Goal: Task Accomplishment & Management: Complete application form

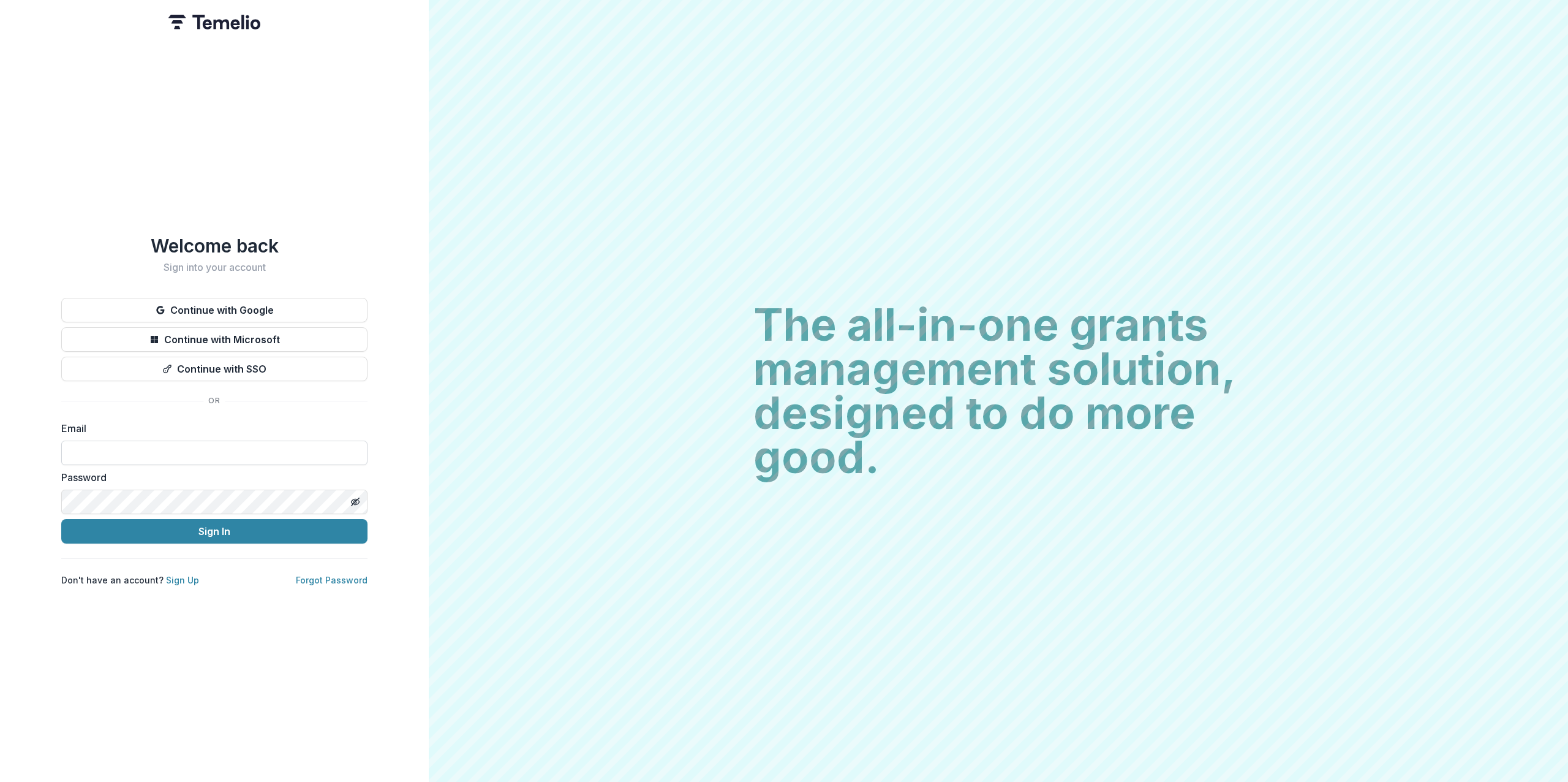
click at [194, 454] on input at bounding box center [215, 453] width 306 height 24
click at [106, 449] on input at bounding box center [215, 453] width 306 height 24
type input "**********"
click at [123, 525] on button "Sign In" at bounding box center [215, 531] width 306 height 24
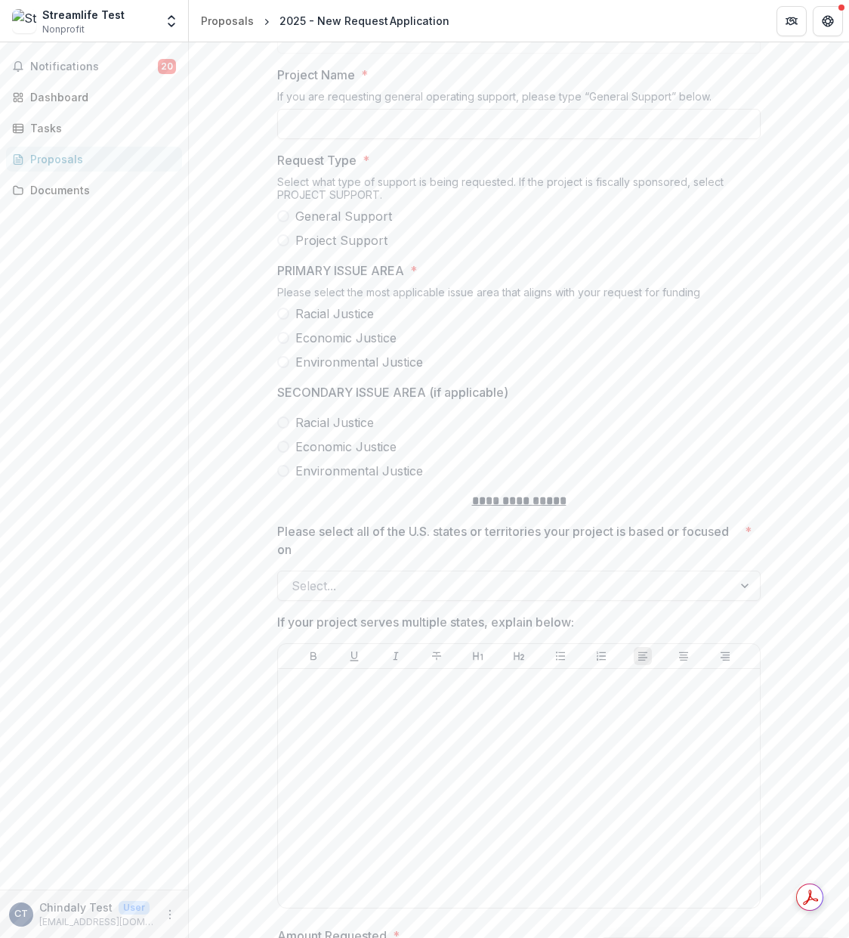
scroll to position [905, 0]
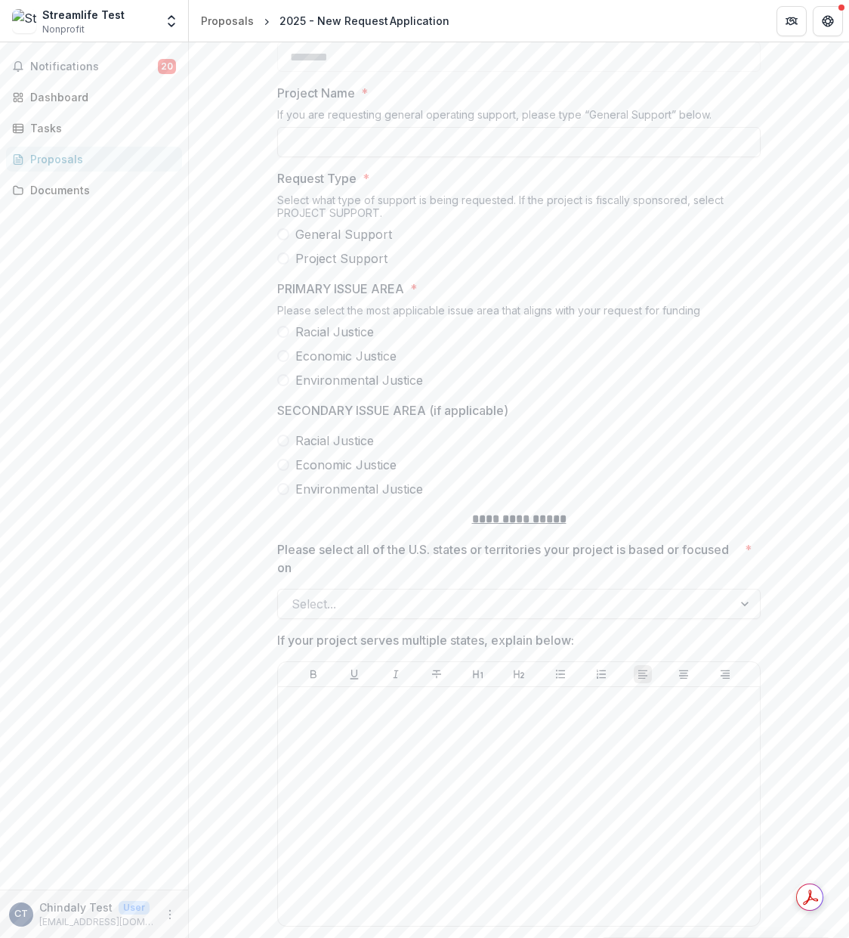
click at [285, 264] on span at bounding box center [283, 258] width 12 height 12
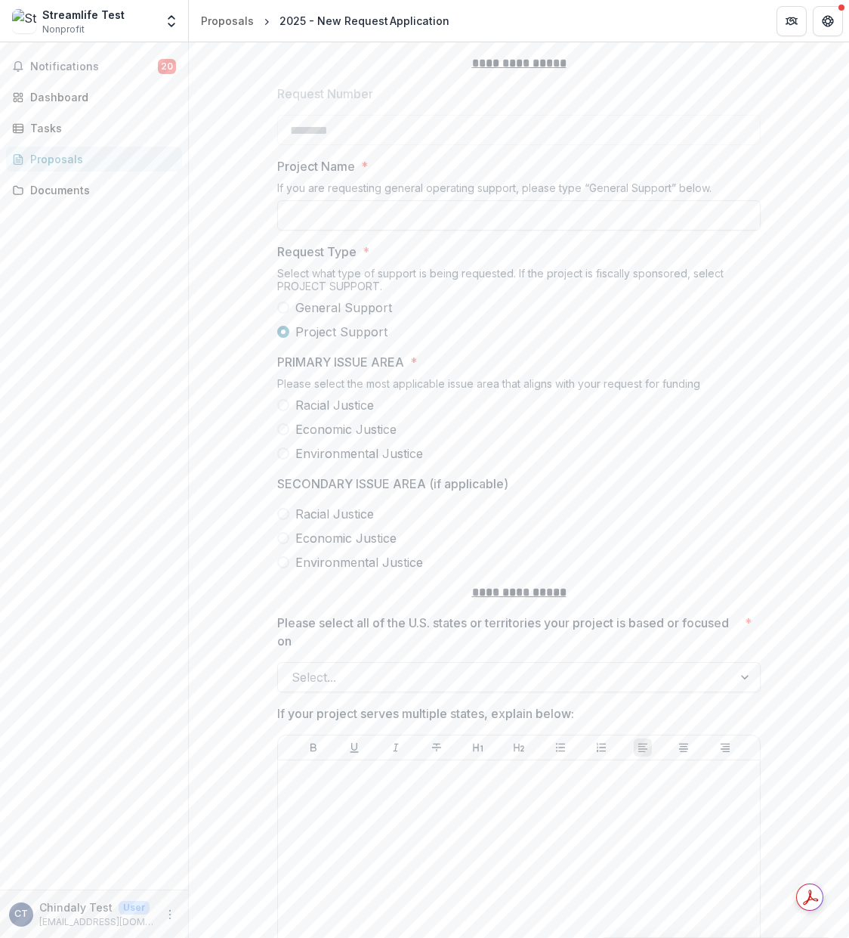
scroll to position [805, 0]
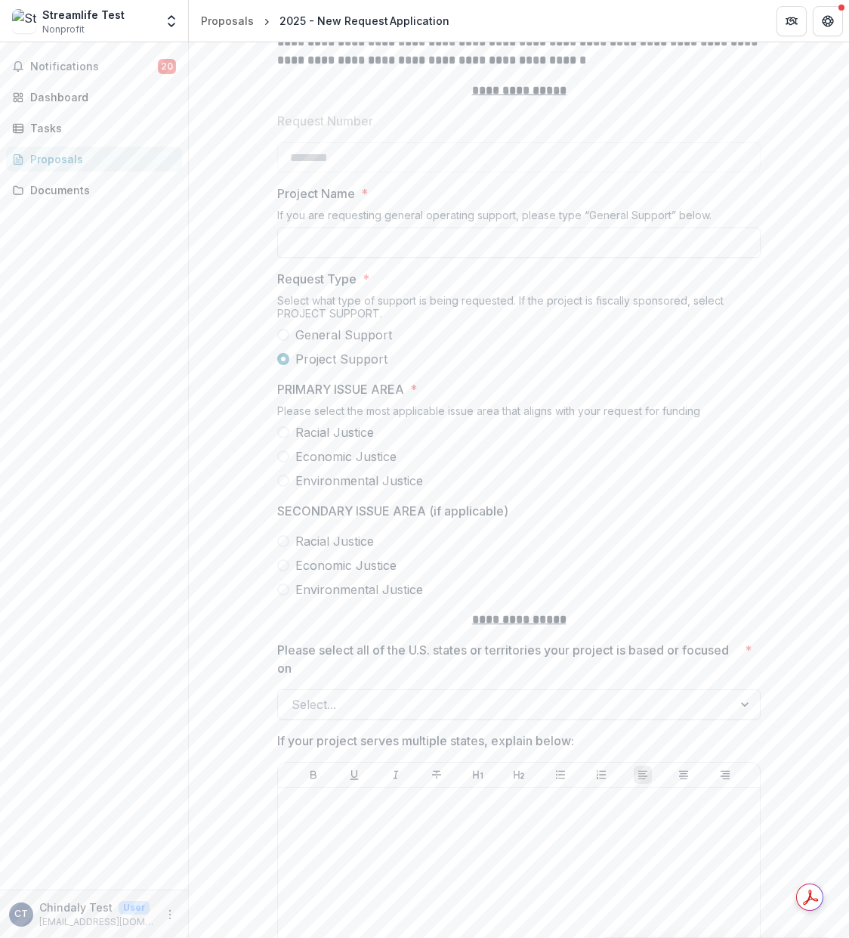
click at [285, 341] on span at bounding box center [283, 335] width 12 height 12
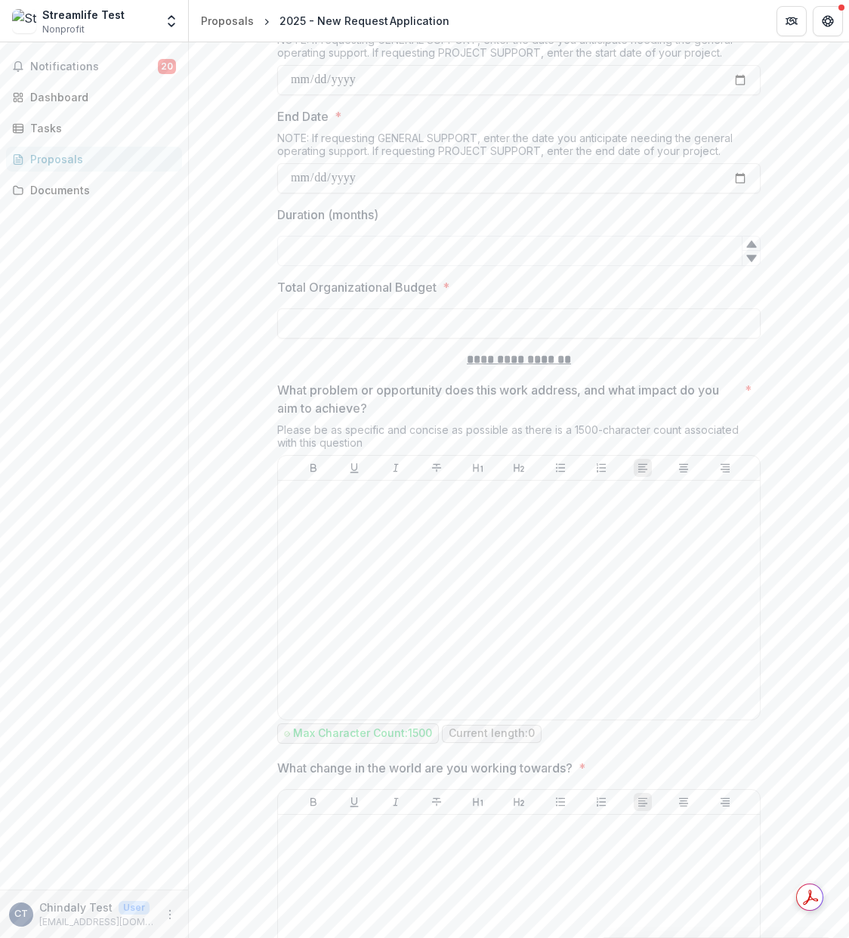
scroll to position [2215, 0]
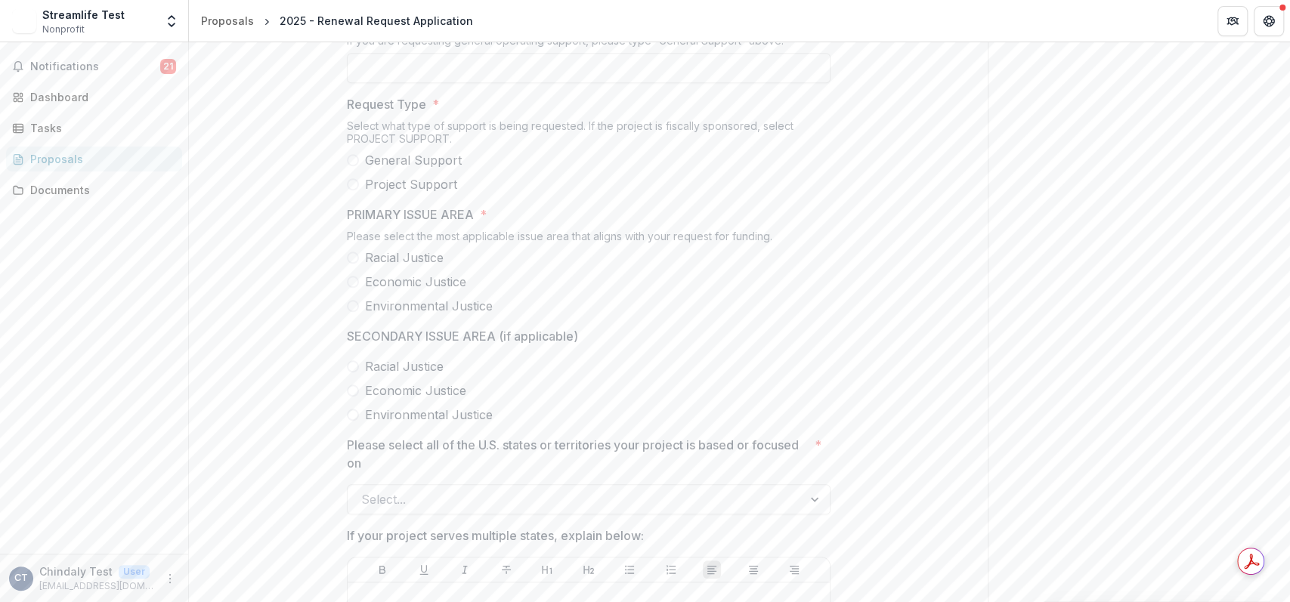
scroll to position [906, 0]
click at [499, 82] on input "Project Name *" at bounding box center [588, 67] width 483 height 30
type input "*"
type input "**********"
click at [351, 165] on span at bounding box center [353, 159] width 12 height 12
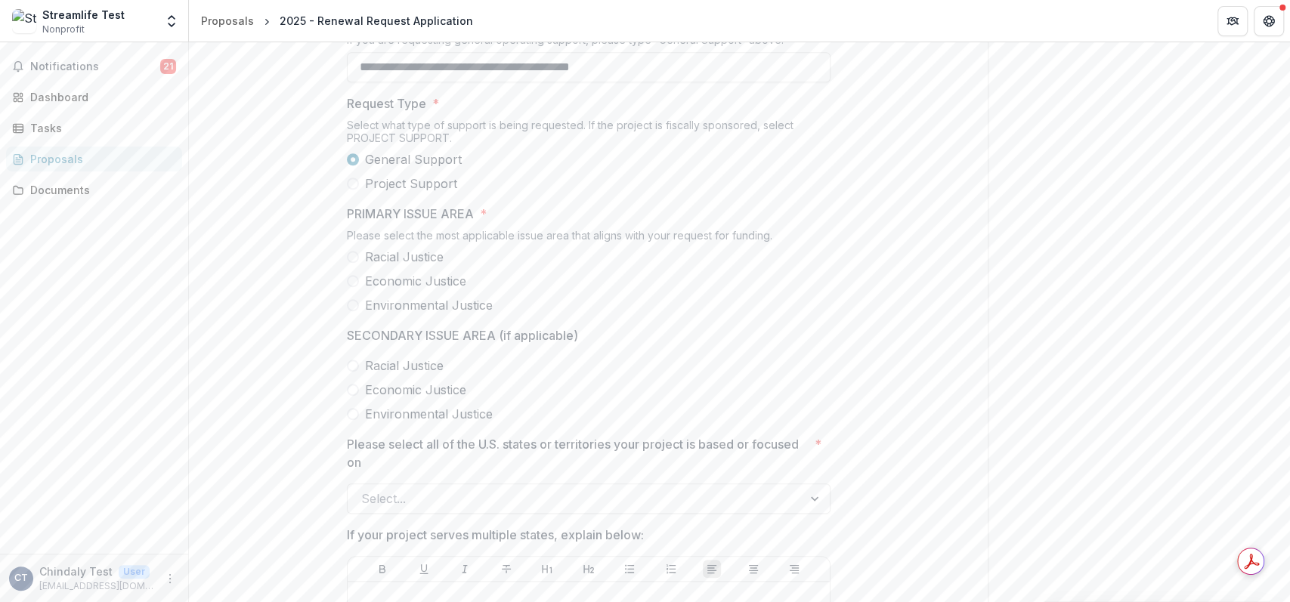
click at [352, 266] on label "Racial Justice" at bounding box center [588, 257] width 483 height 18
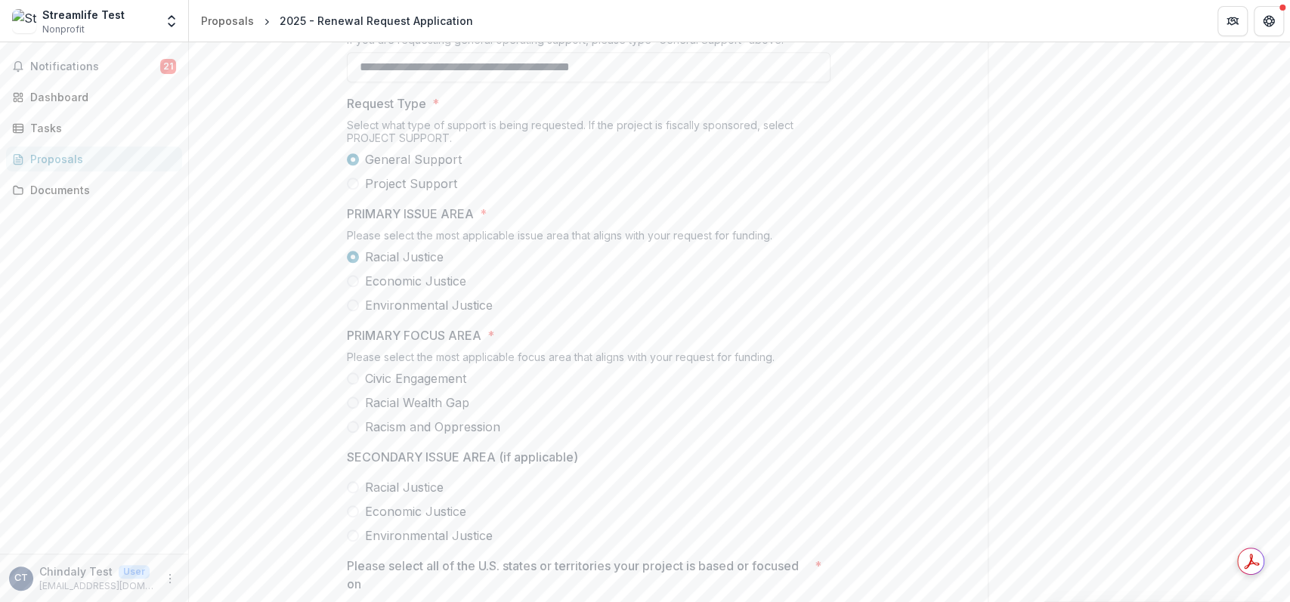
click at [357, 388] on label "Civic Engagement" at bounding box center [588, 378] width 483 height 18
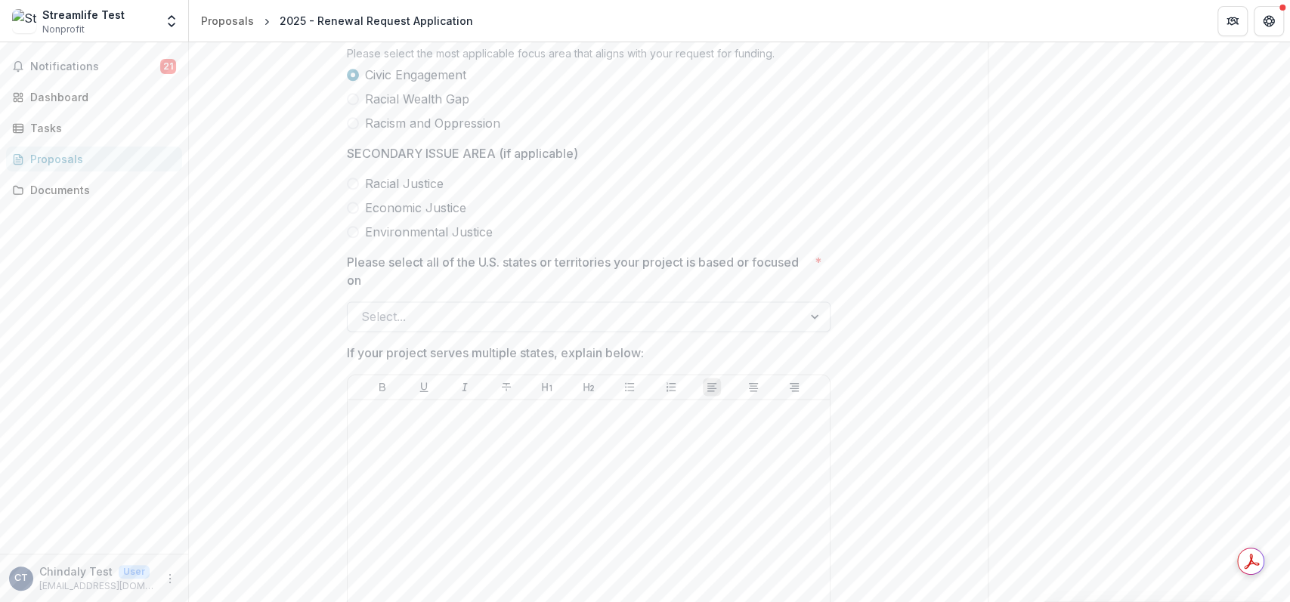
scroll to position [1209, 0]
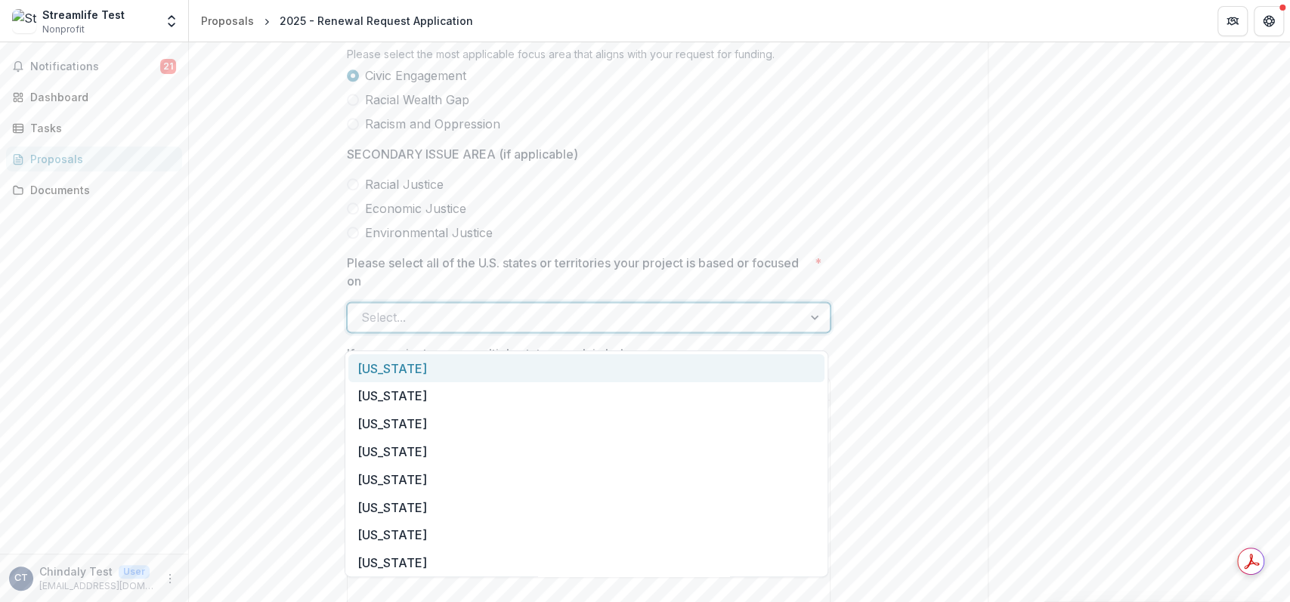
click at [471, 324] on div at bounding box center [575, 317] width 428 height 21
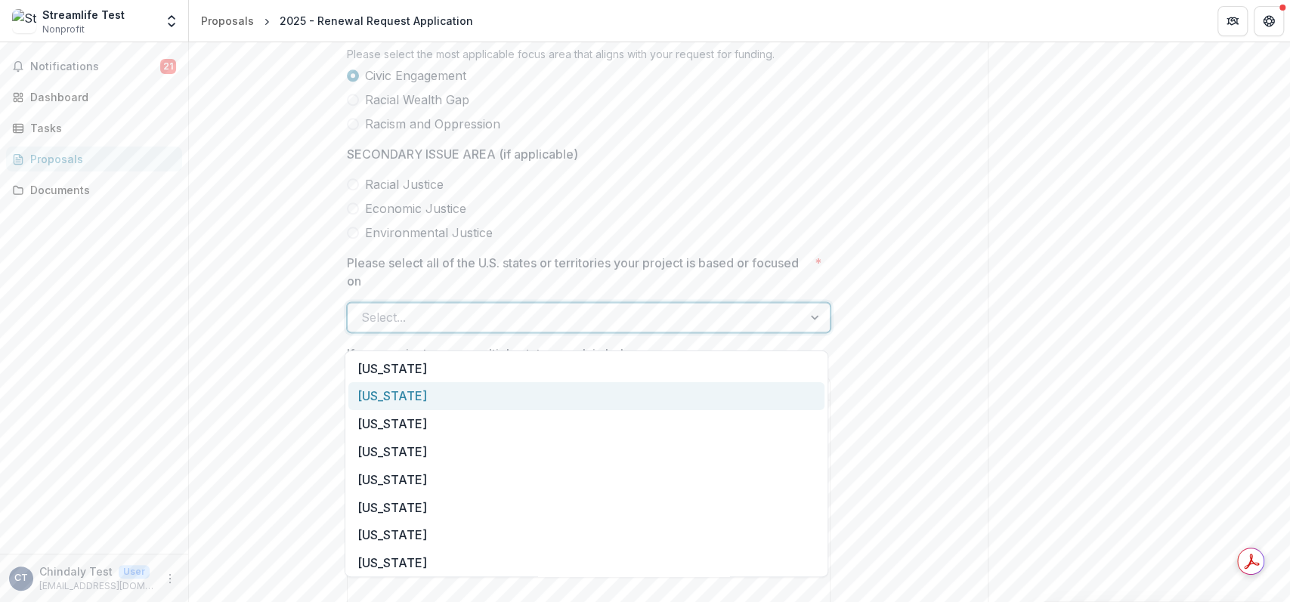
click at [470, 389] on div "[US_STATE]" at bounding box center [586, 396] width 476 height 28
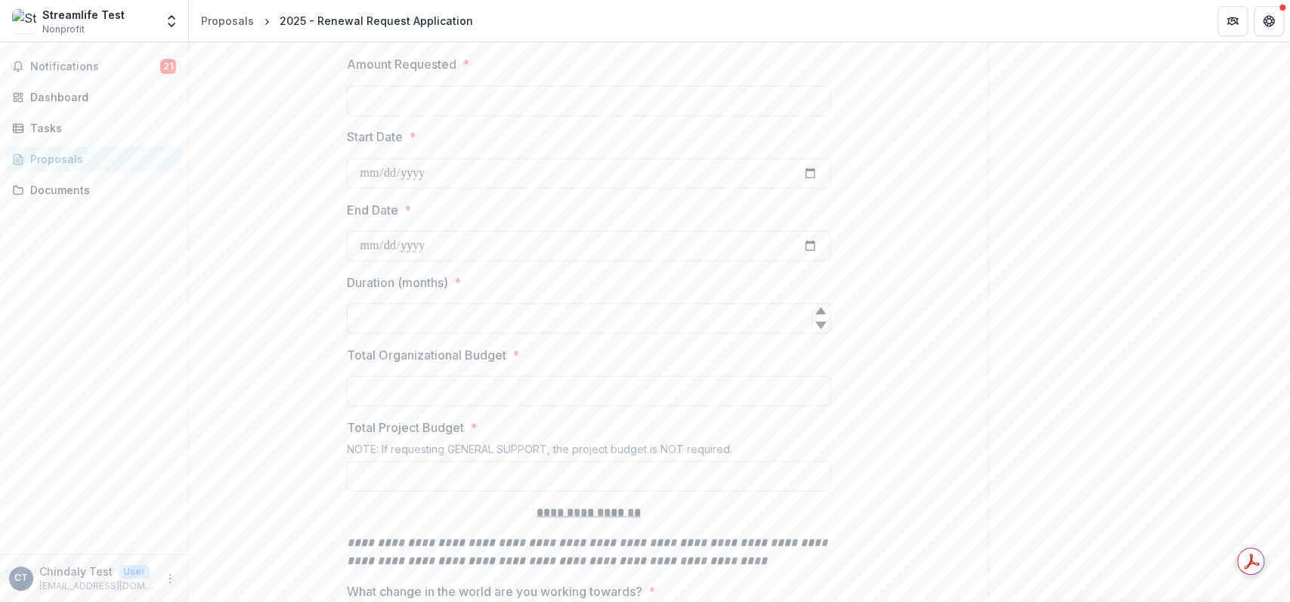
scroll to position [1812, 0]
click at [468, 113] on input "Amount Requested *" at bounding box center [588, 100] width 483 height 30
type input "**"
click at [801, 187] on input "Start Date *" at bounding box center [588, 171] width 483 height 30
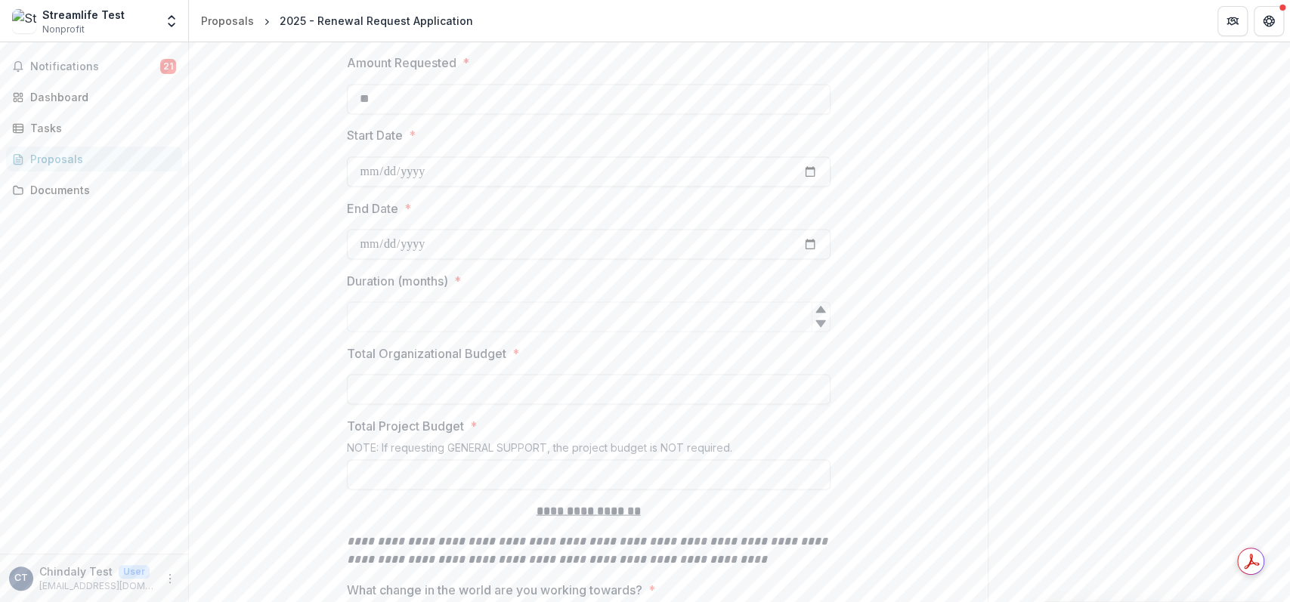
click at [802, 187] on input "Start Date *" at bounding box center [588, 171] width 483 height 30
type input "**********"
click at [804, 252] on input "End Date *" at bounding box center [588, 244] width 483 height 30
type input "**********"
click at [518, 327] on input "Duration (months) *" at bounding box center [588, 316] width 483 height 30
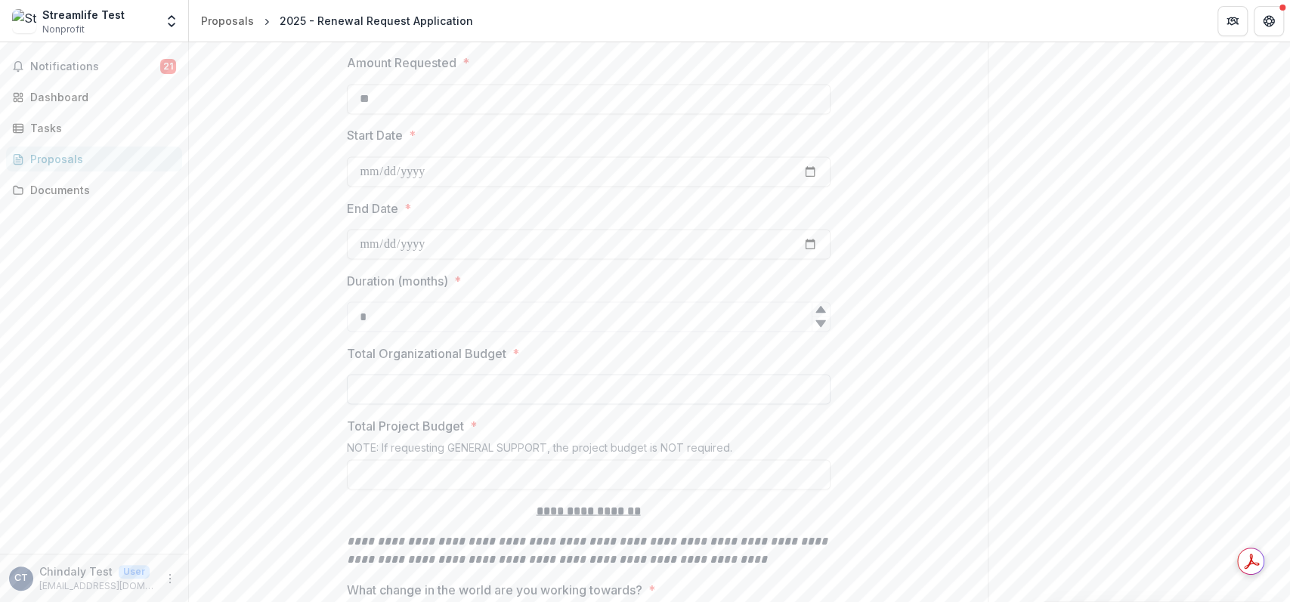
type input "*"
click at [535, 404] on input "Total Organizational Budget *" at bounding box center [588, 389] width 483 height 30
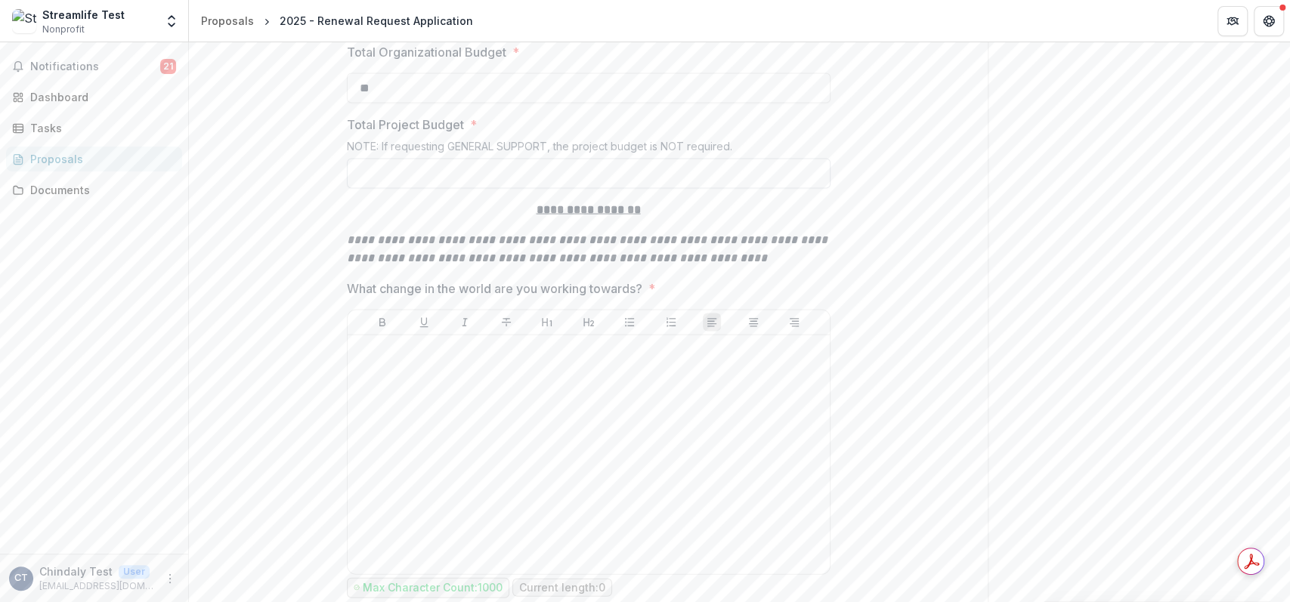
scroll to position [2114, 0]
type input "**"
click at [630, 188] on input "Total Project Budget *" at bounding box center [588, 173] width 483 height 30
type input "**"
click at [623, 408] on div at bounding box center [589, 454] width 470 height 227
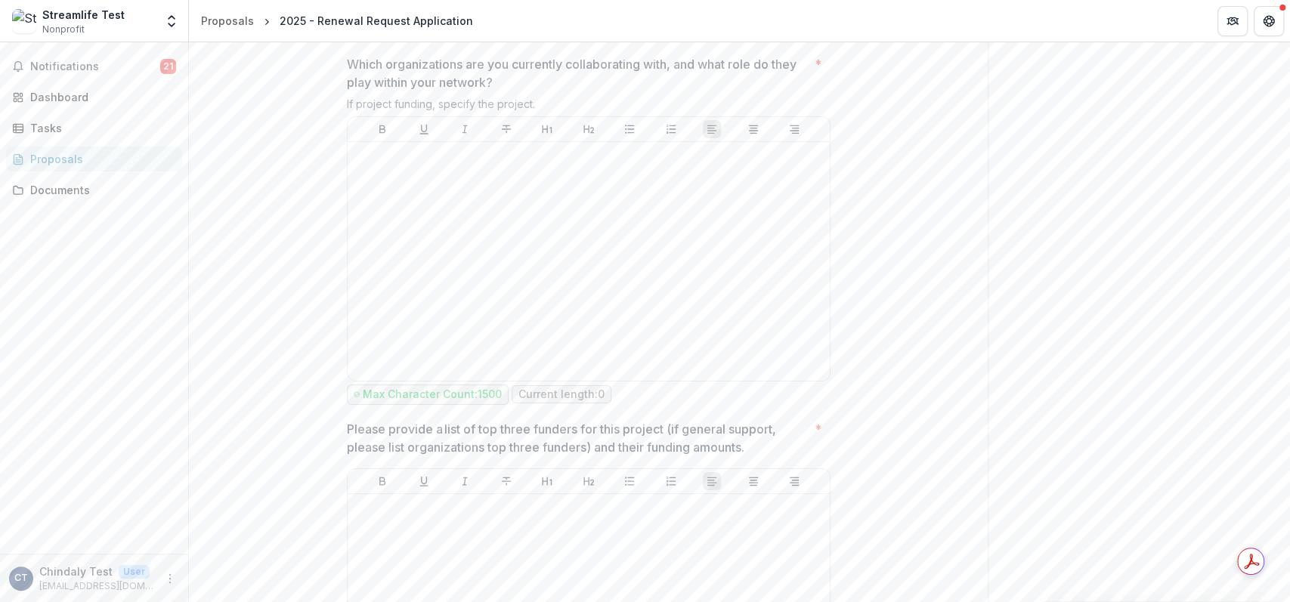
scroll to position [5537, 0]
click at [631, 312] on div at bounding box center [589, 260] width 470 height 227
